Goal: Share content

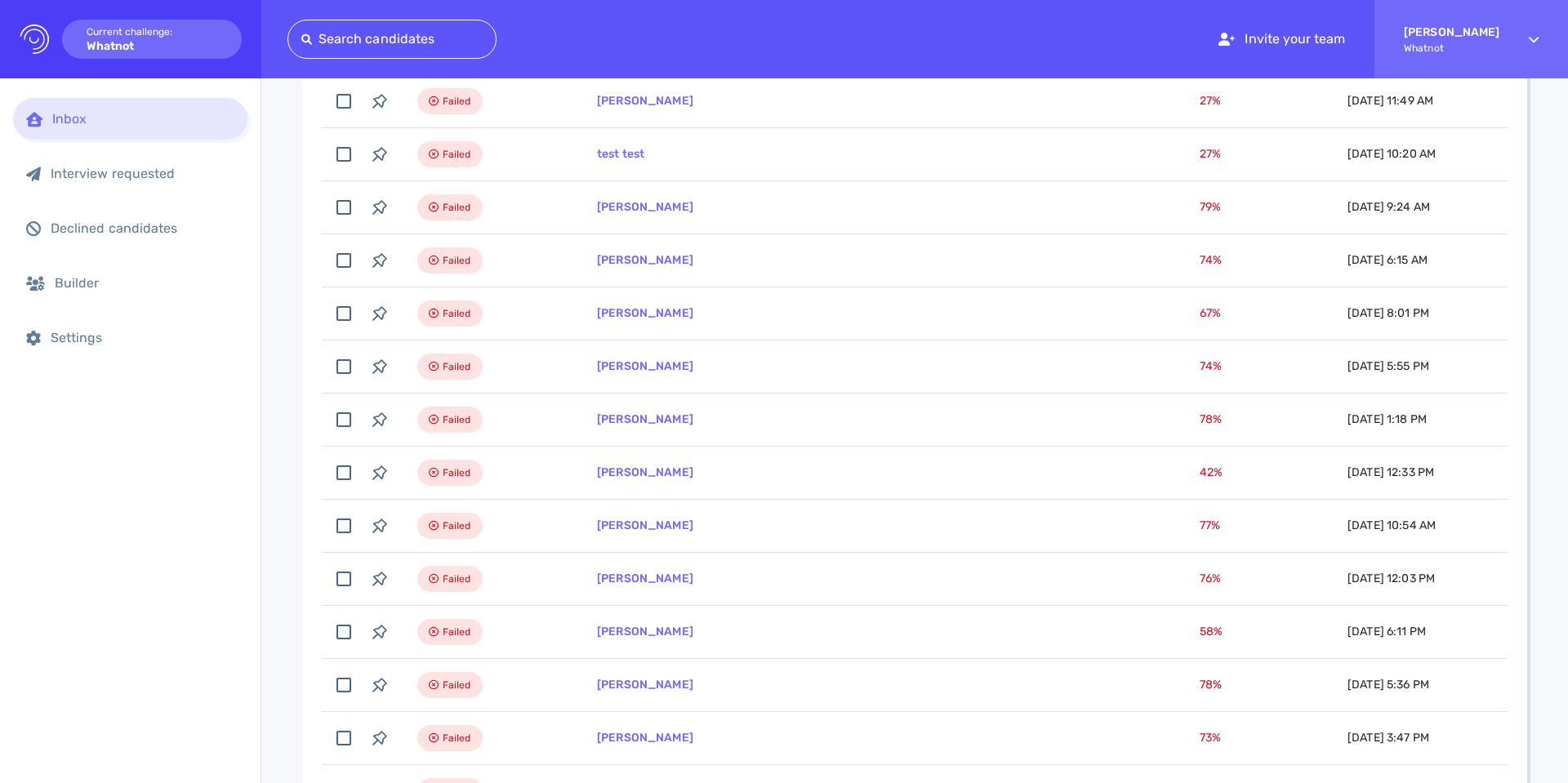
scroll to position [339, 0]
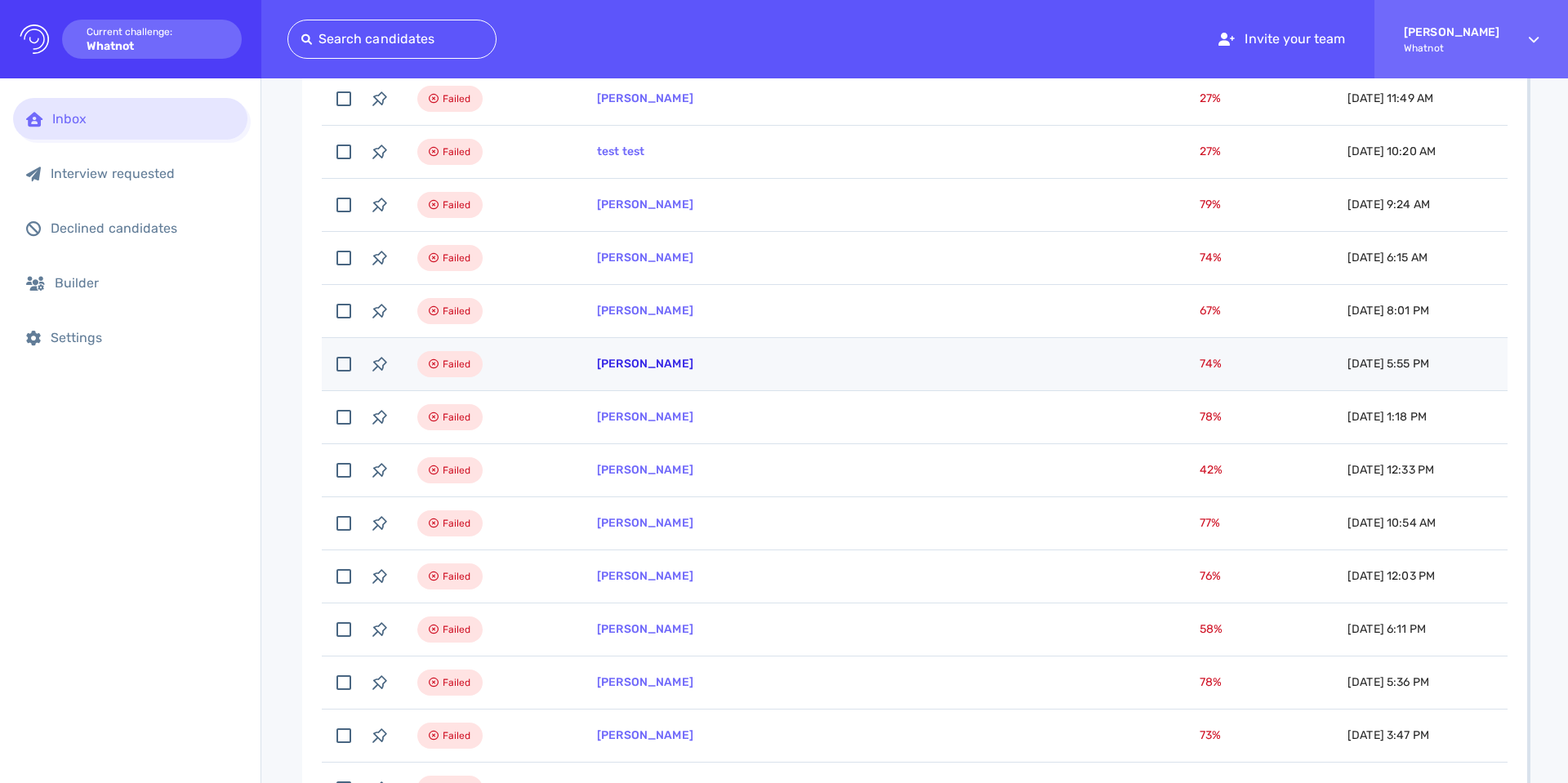
click at [624, 366] on link "[PERSON_NAME]" at bounding box center [645, 364] width 96 height 14
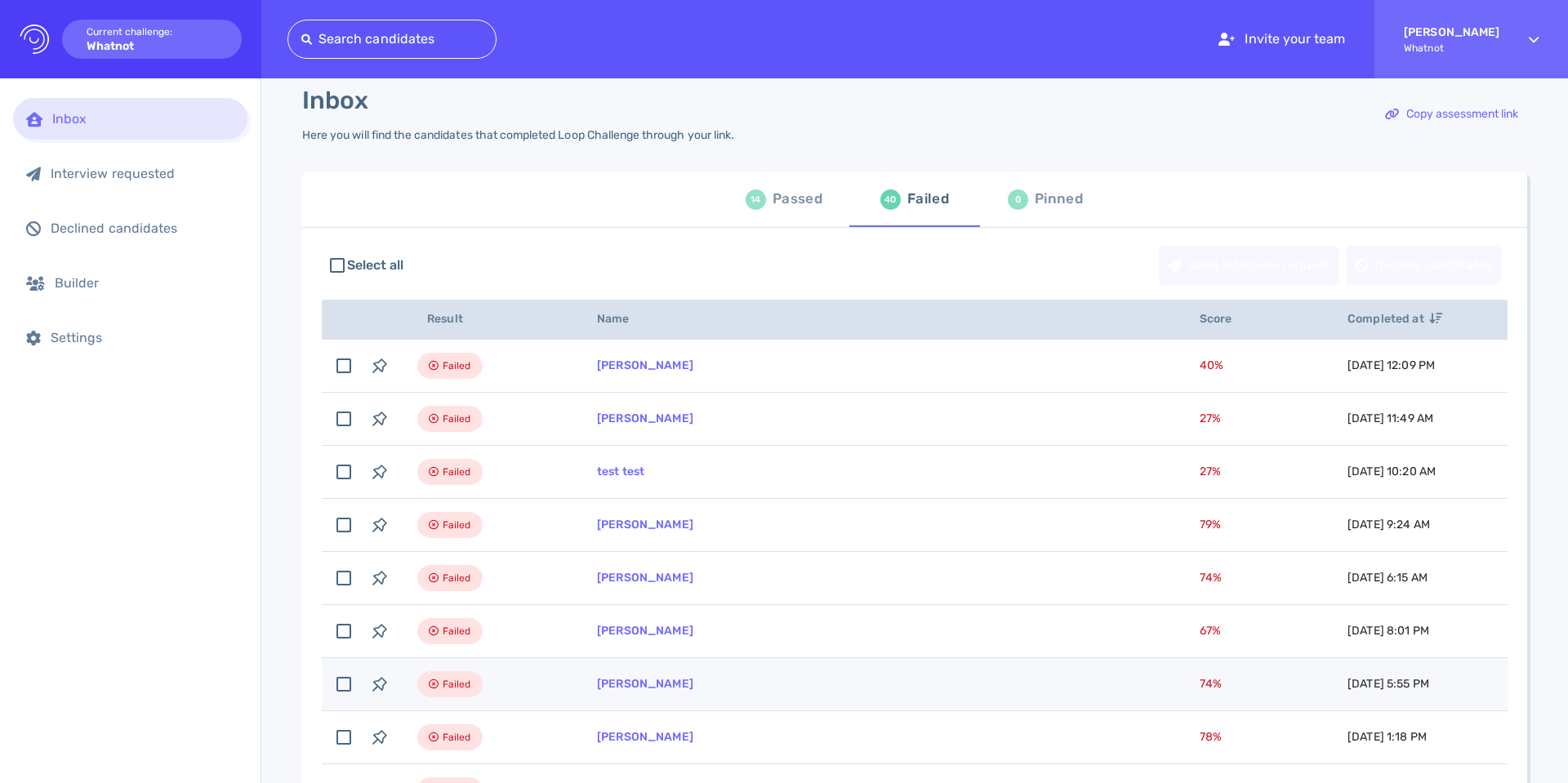
scroll to position [18, 0]
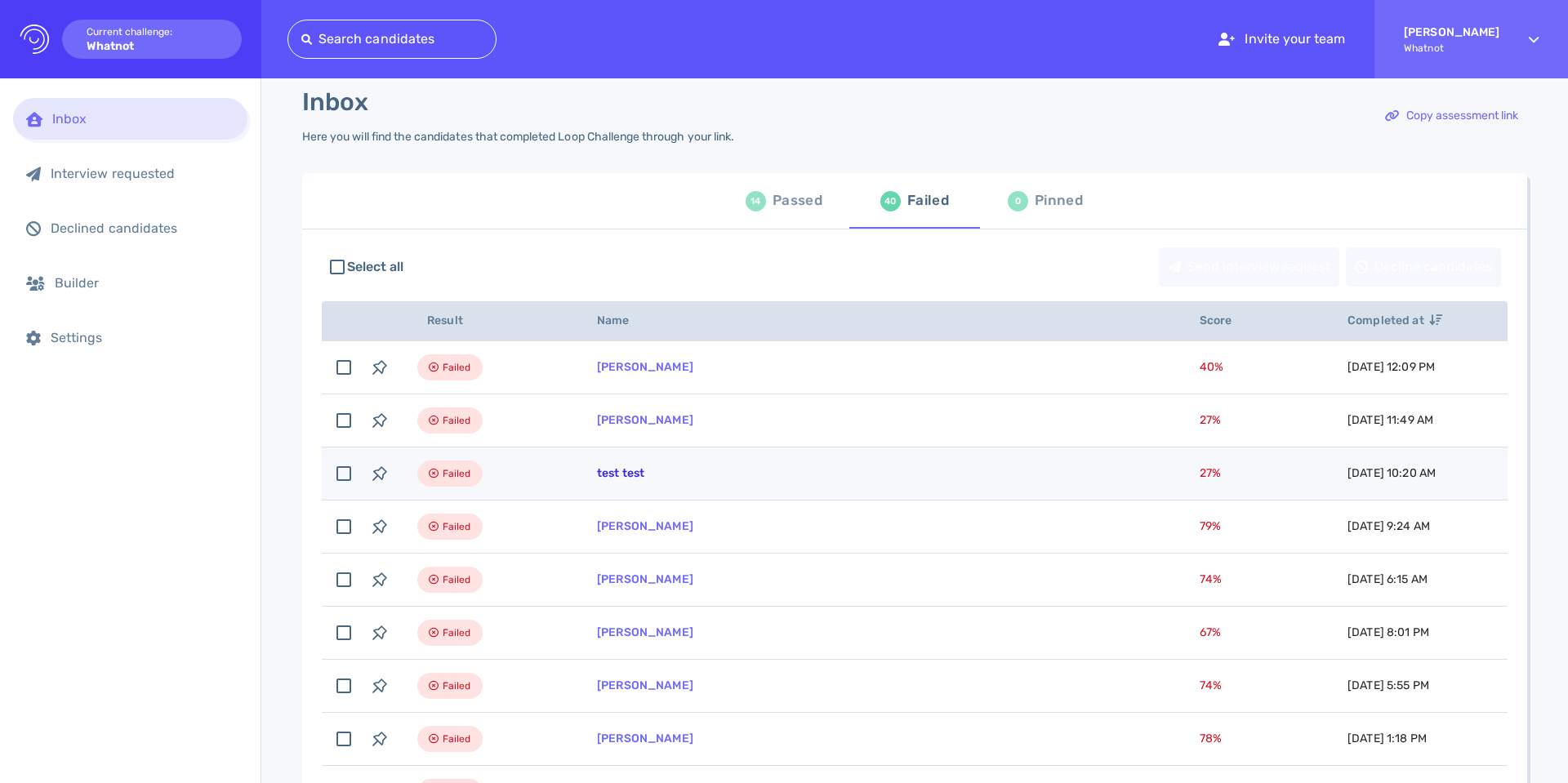
click at [601, 474] on link "test test" at bounding box center [621, 473] width 48 height 14
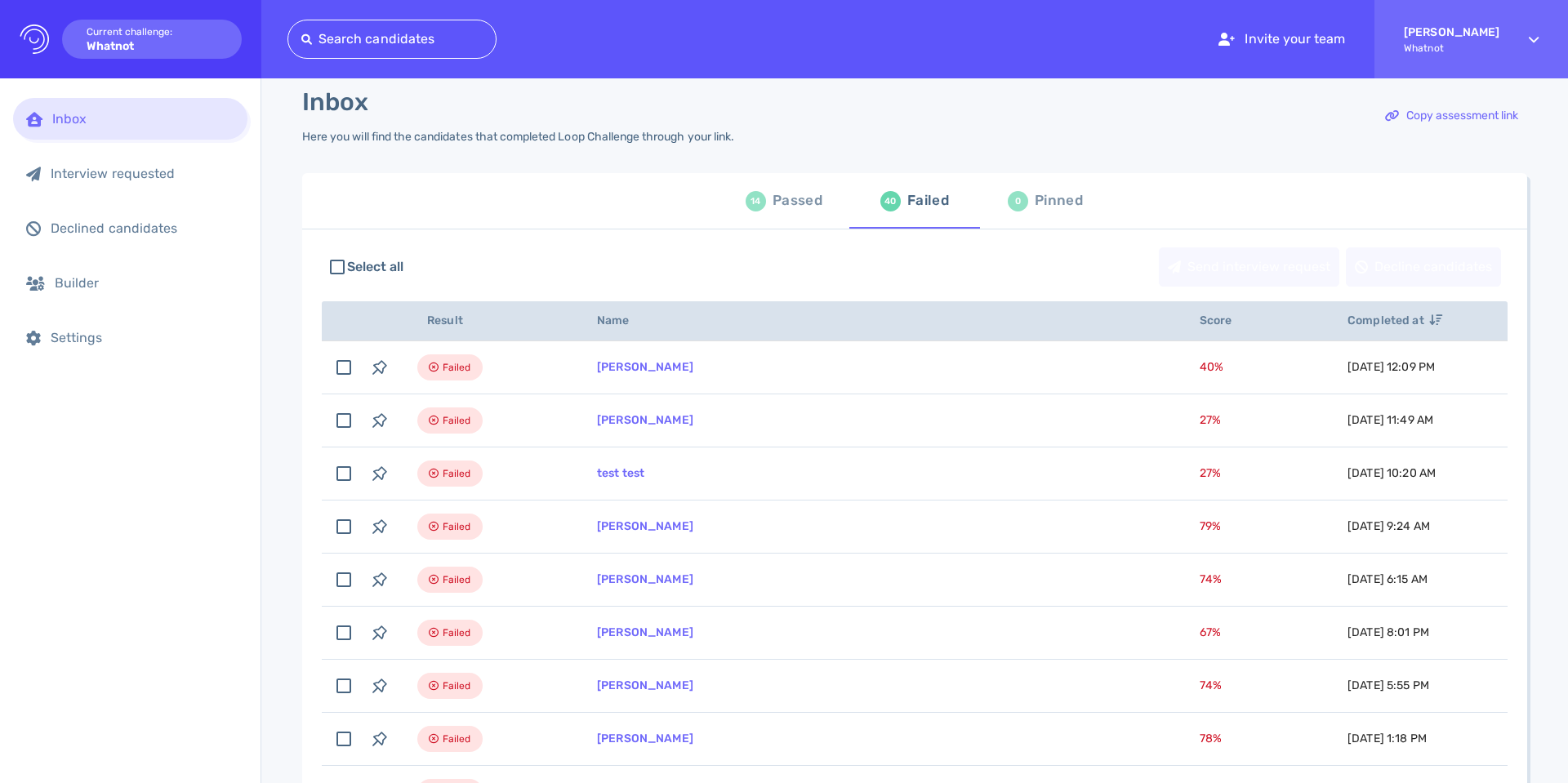
click at [765, 212] on div "14 Passed" at bounding box center [784, 201] width 77 height 46
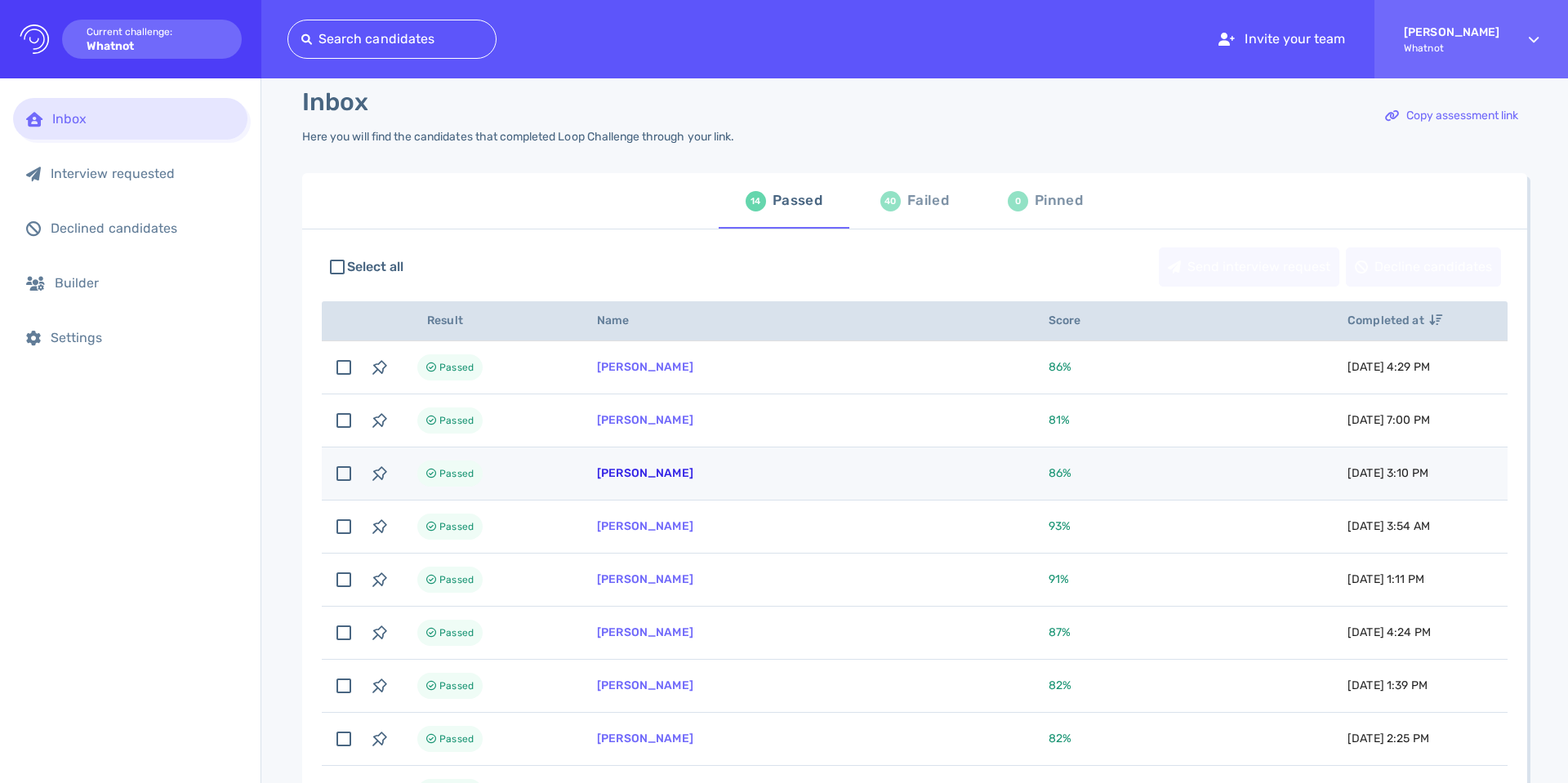
click at [629, 470] on link "Blaine Strand" at bounding box center [645, 473] width 96 height 14
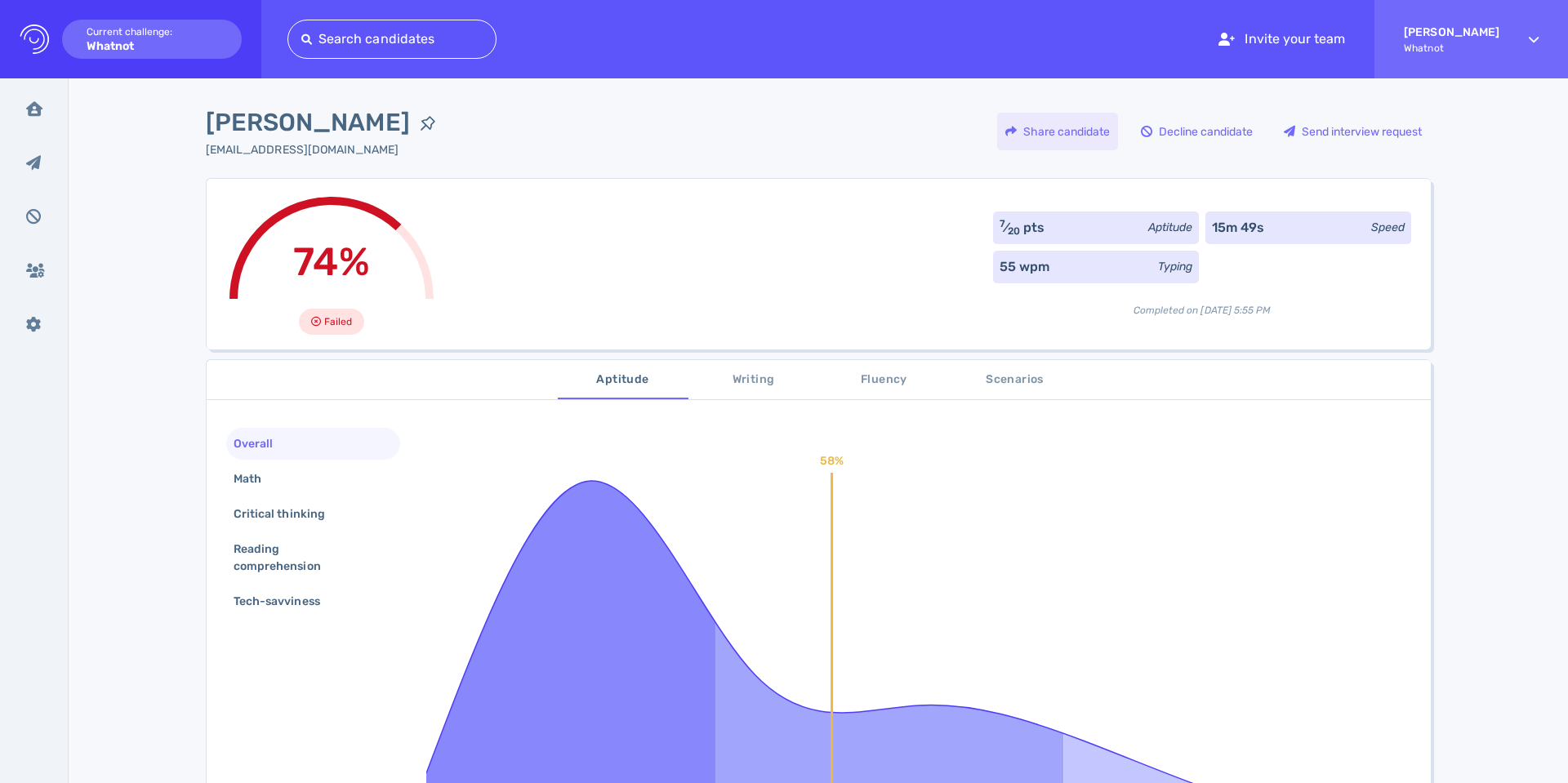
click at [1029, 132] on div "Share candidate" at bounding box center [1057, 131] width 121 height 38
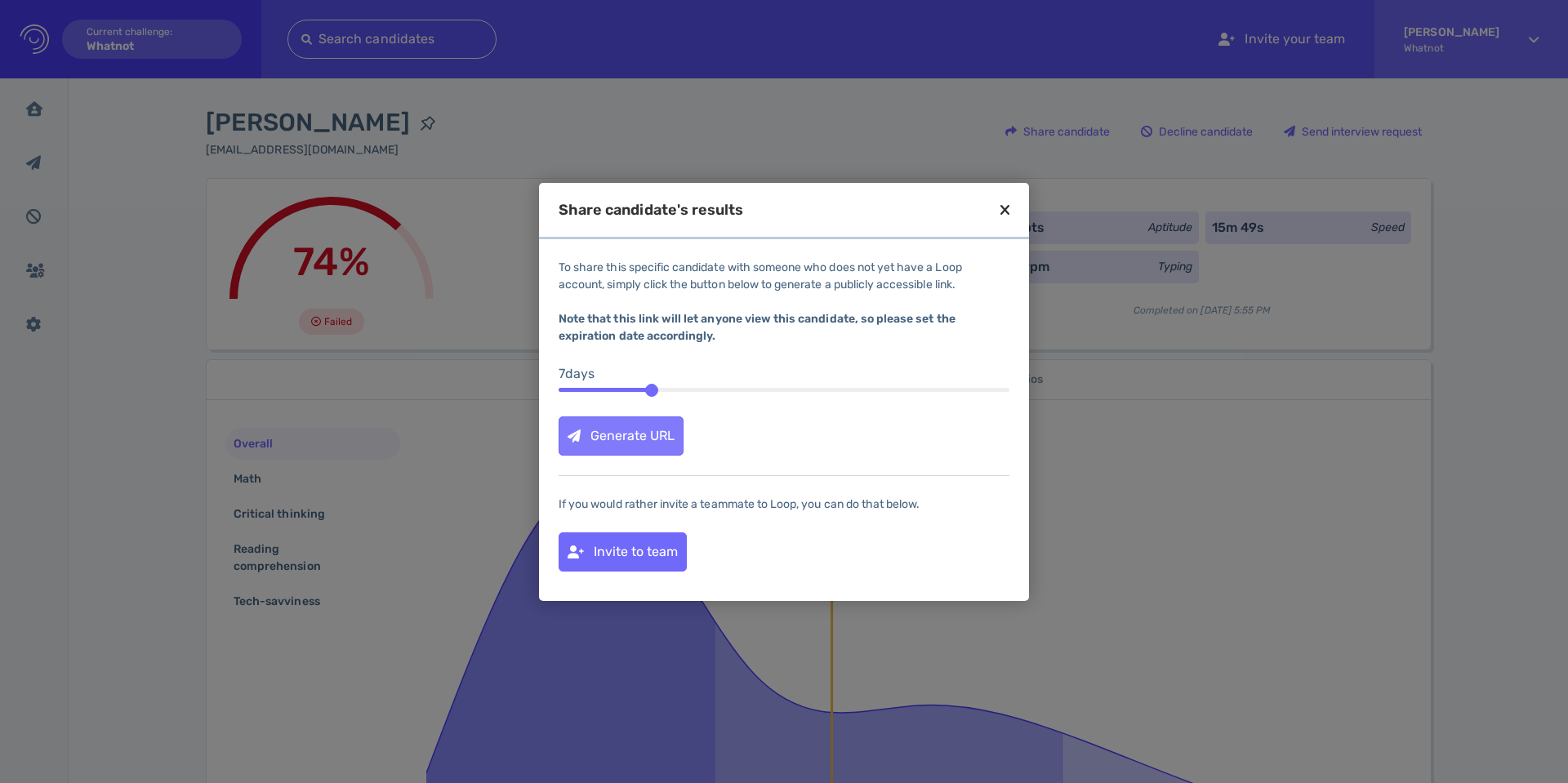
click at [631, 441] on div "Generate URL" at bounding box center [621, 436] width 123 height 38
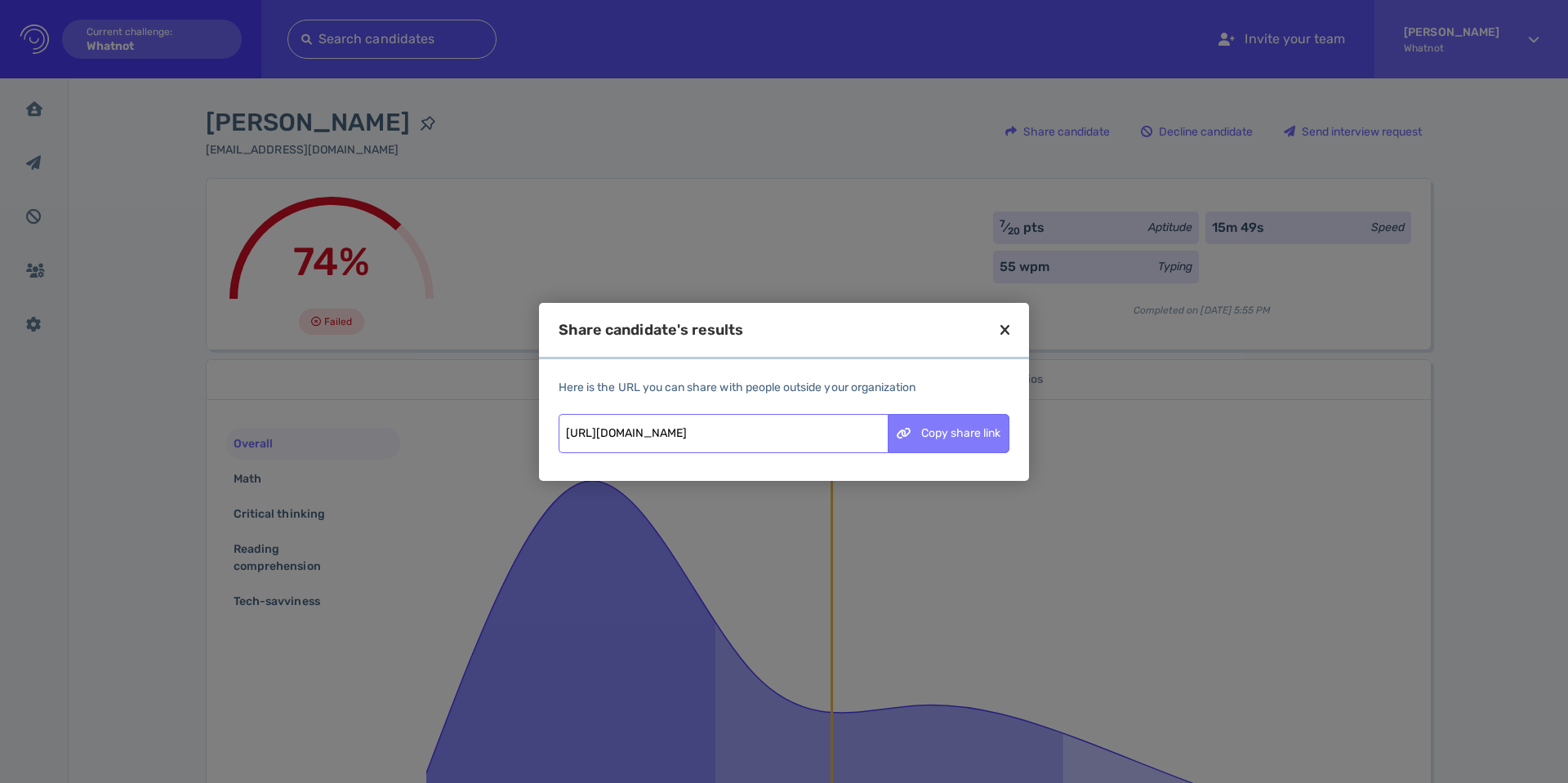
click at [930, 430] on div "Copy share link" at bounding box center [948, 433] width 120 height 38
